Goal: Navigation & Orientation: Go to known website

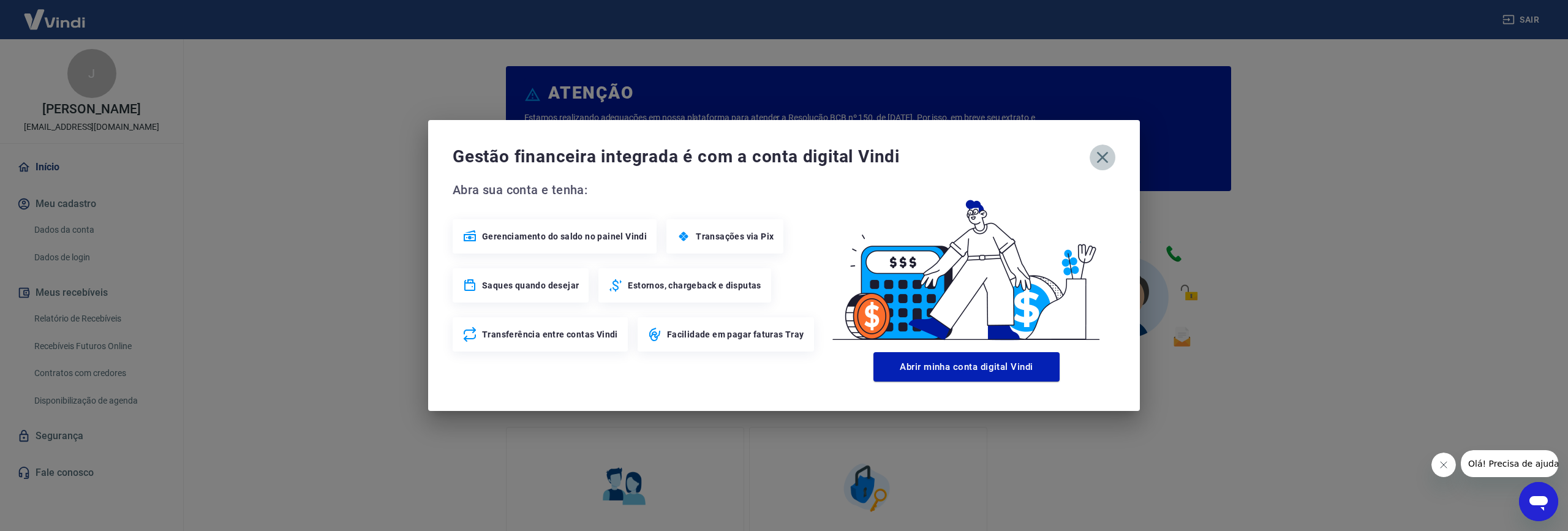
click at [1097, 164] on icon "button" at bounding box center [1103, 157] width 20 height 20
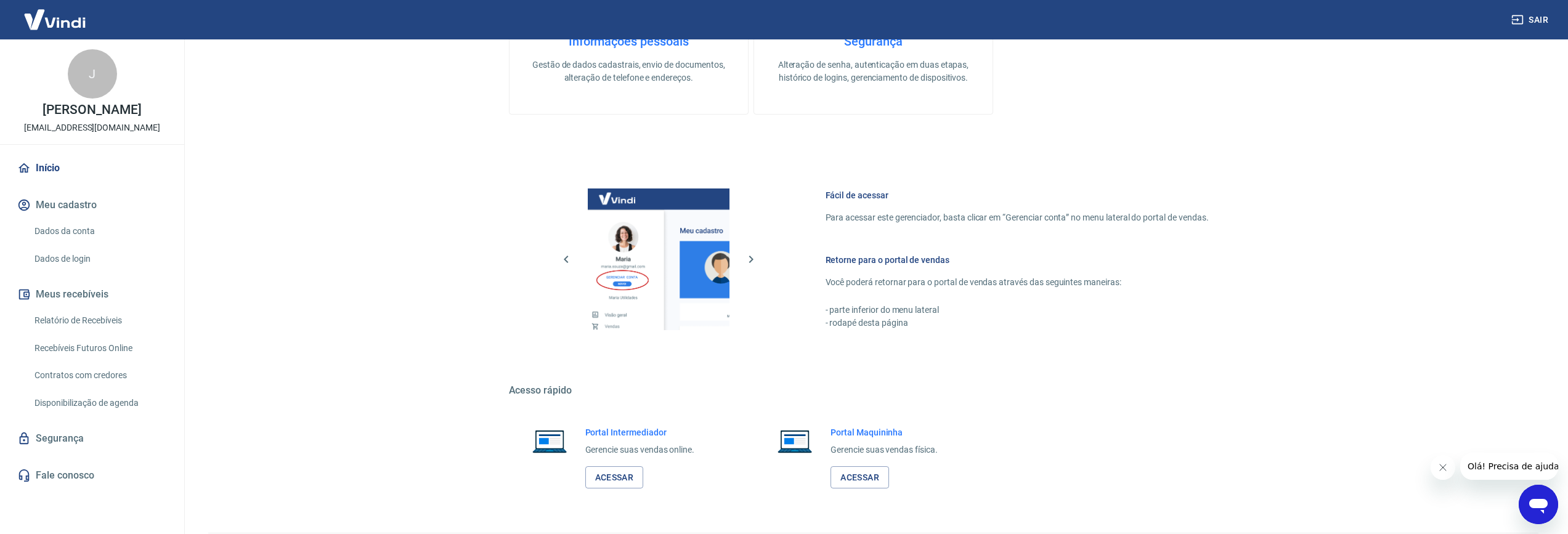
scroll to position [554, 0]
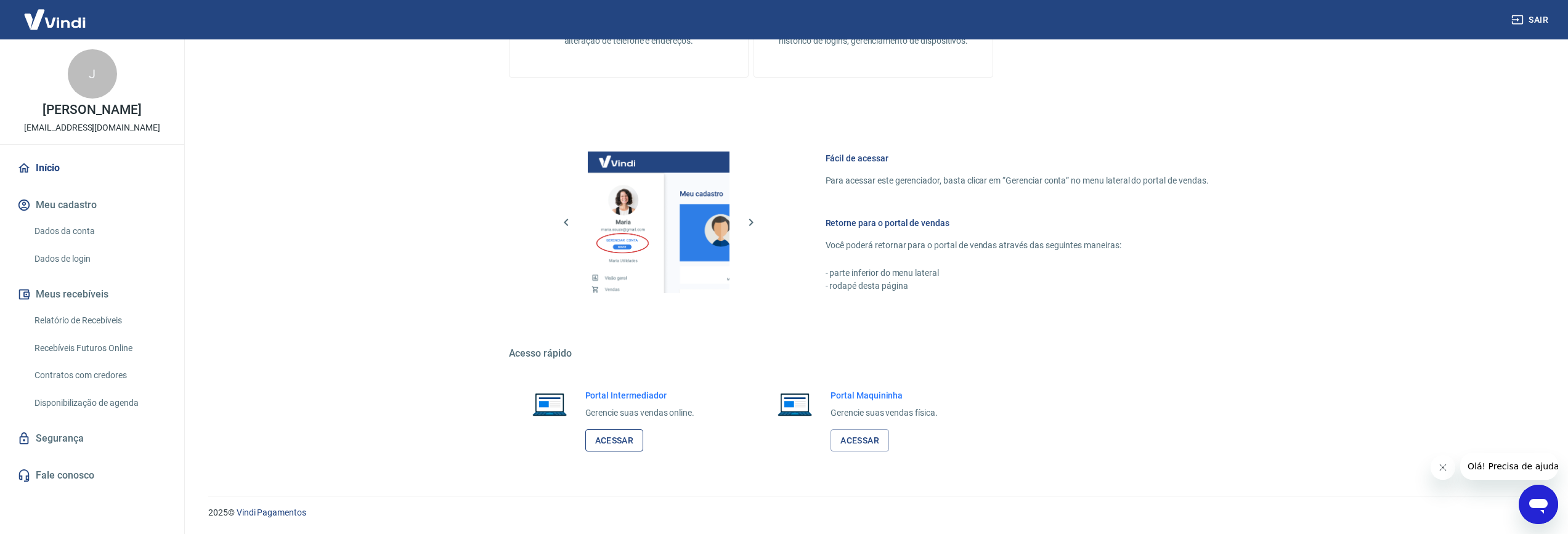
click at [622, 443] on link "Acessar" at bounding box center [614, 441] width 59 height 23
